Goal: Task Accomplishment & Management: Manage account settings

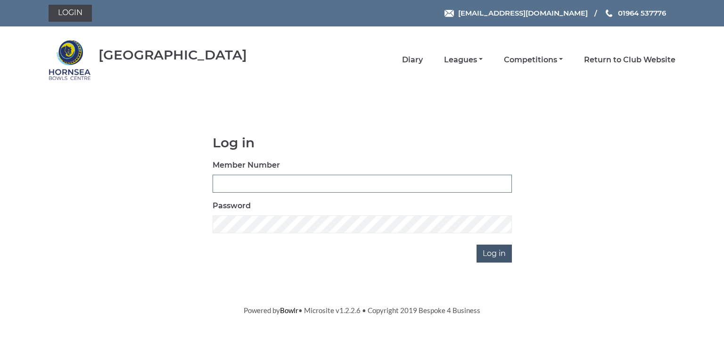
type input "0580"
click at [490, 251] on input "Log in" at bounding box center [494, 253] width 35 height 18
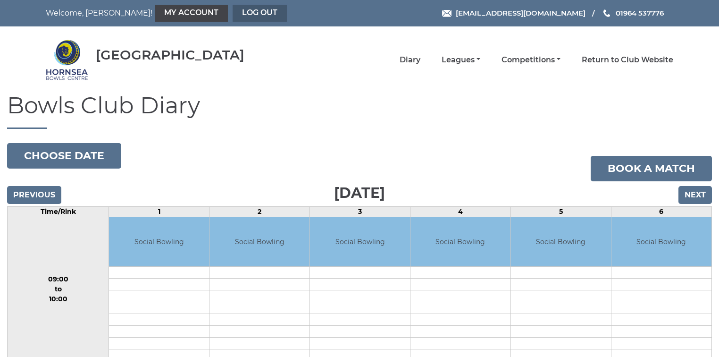
click at [233, 12] on link "Log out" at bounding box center [260, 13] width 54 height 17
